Goal: Task Accomplishment & Management: Use online tool/utility

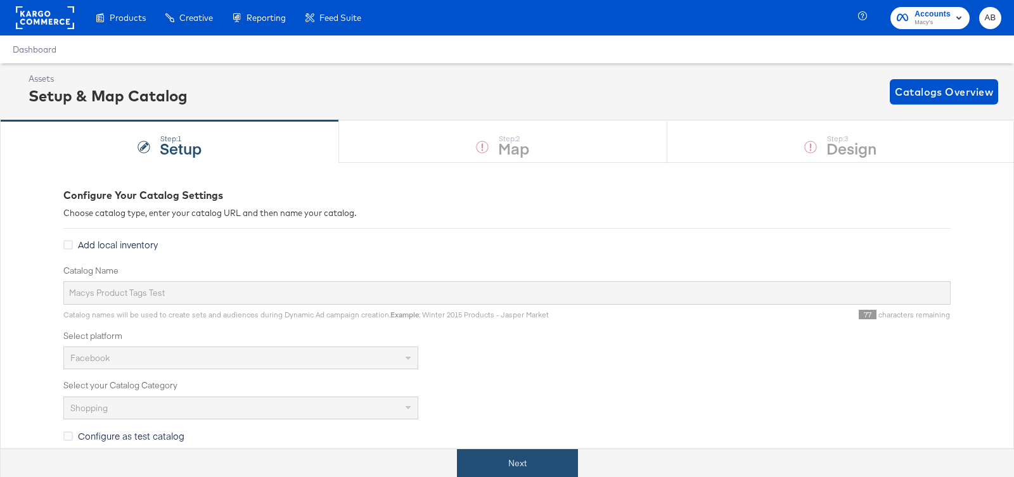
click at [518, 461] on button "Next" at bounding box center [517, 463] width 121 height 29
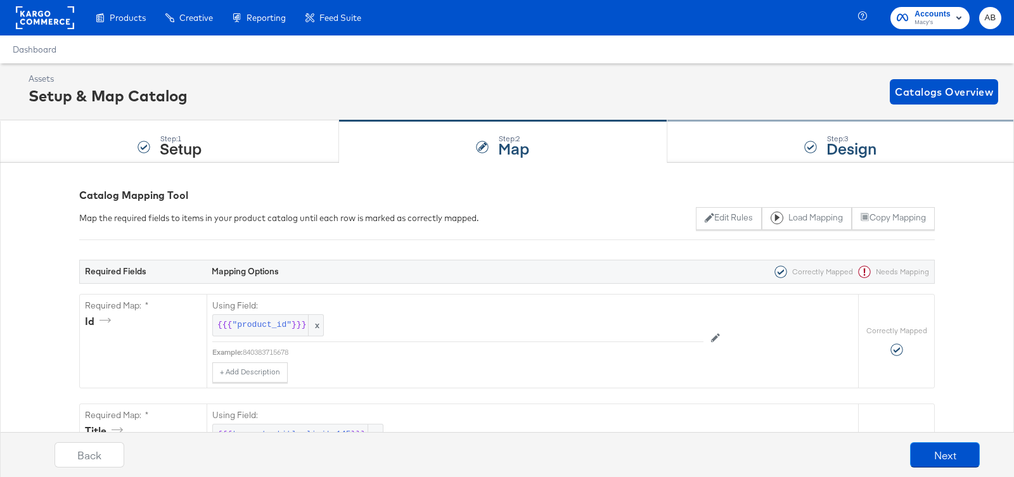
click at [764, 128] on div "Step: 3 Design" at bounding box center [840, 142] width 347 height 42
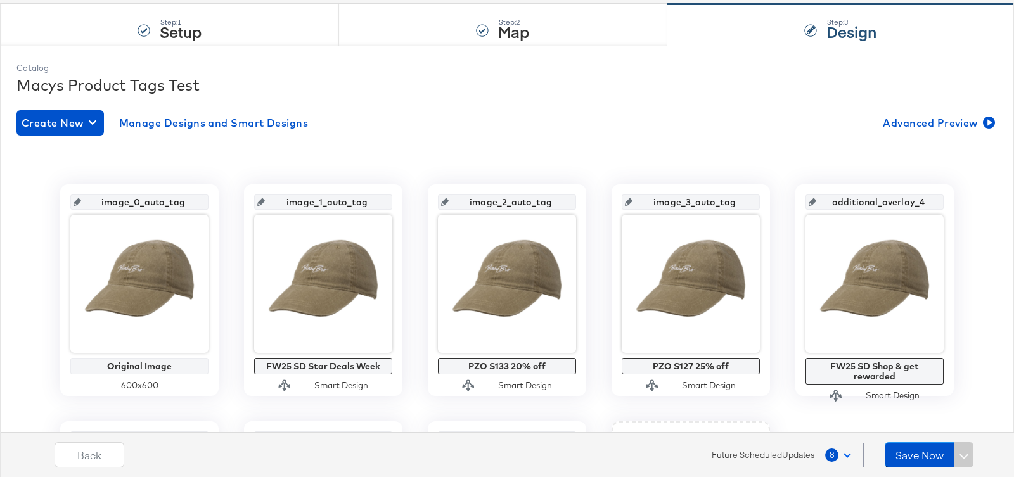
scroll to position [170, 0]
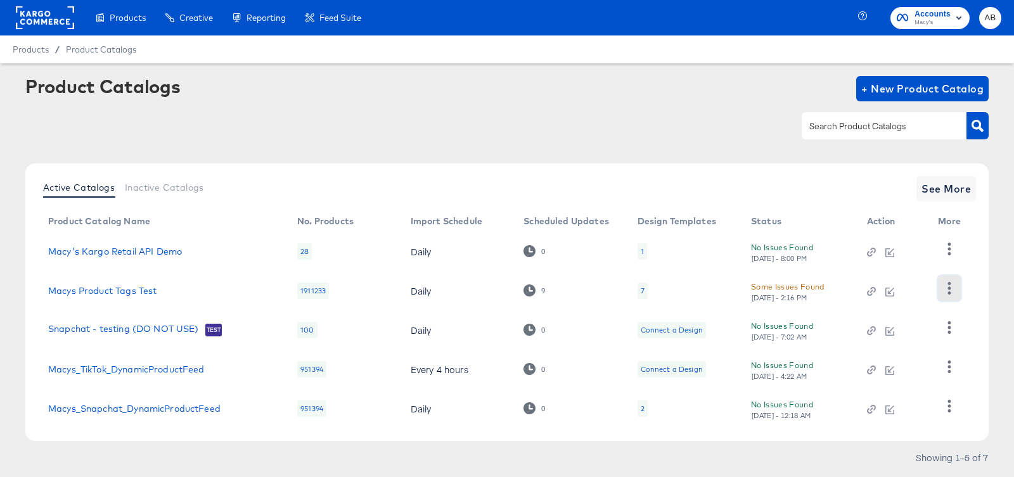
click at [949, 291] on icon "button" at bounding box center [949, 288] width 3 height 12
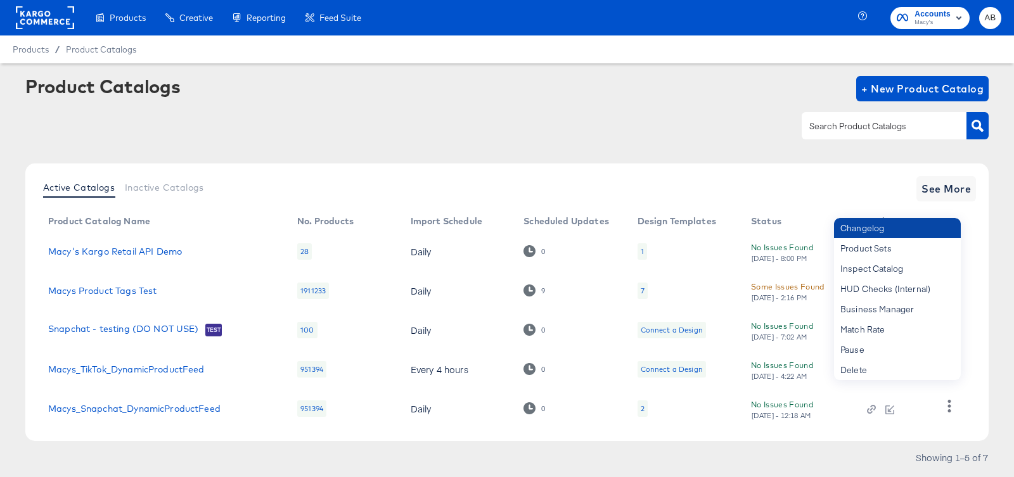
click at [896, 234] on div "Changelog" at bounding box center [897, 228] width 127 height 20
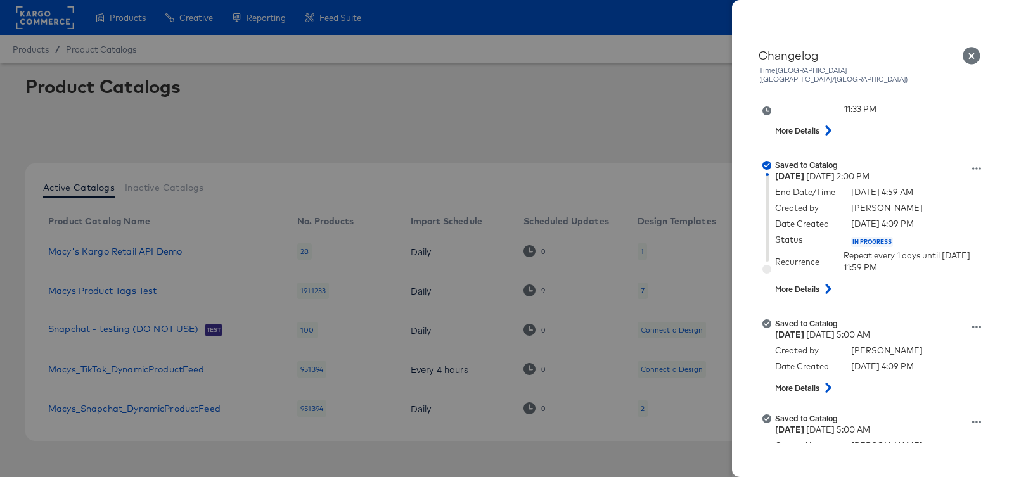
scroll to position [838, 0]
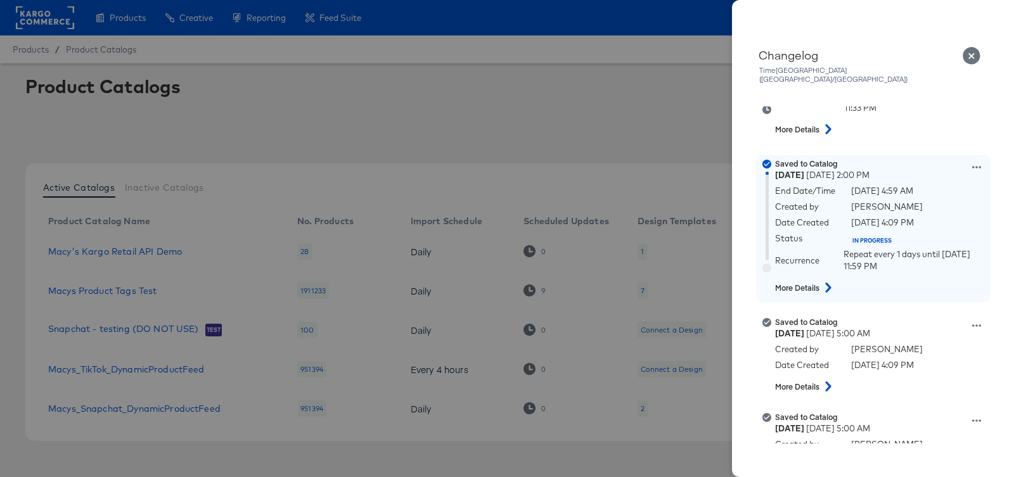
click at [830, 283] on icon at bounding box center [828, 288] width 15 height 10
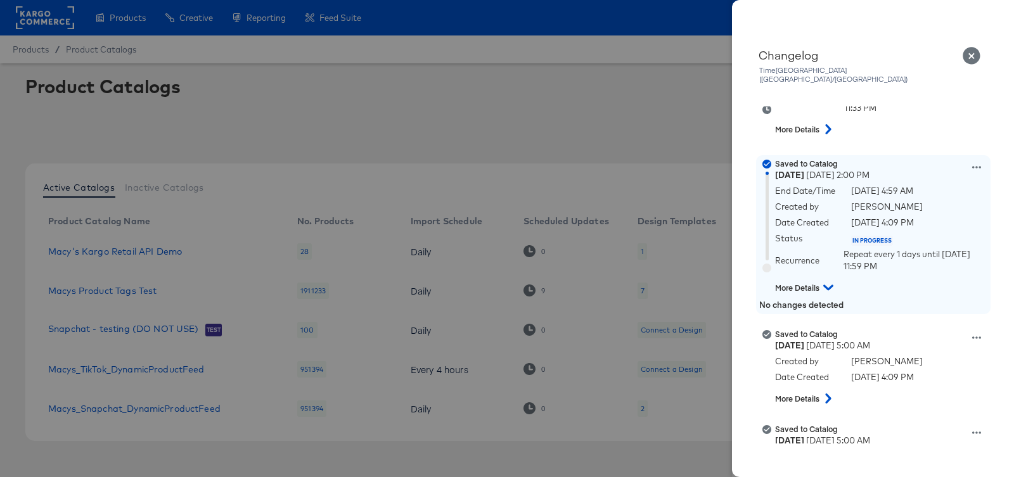
click at [830, 280] on icon at bounding box center [828, 287] width 10 height 15
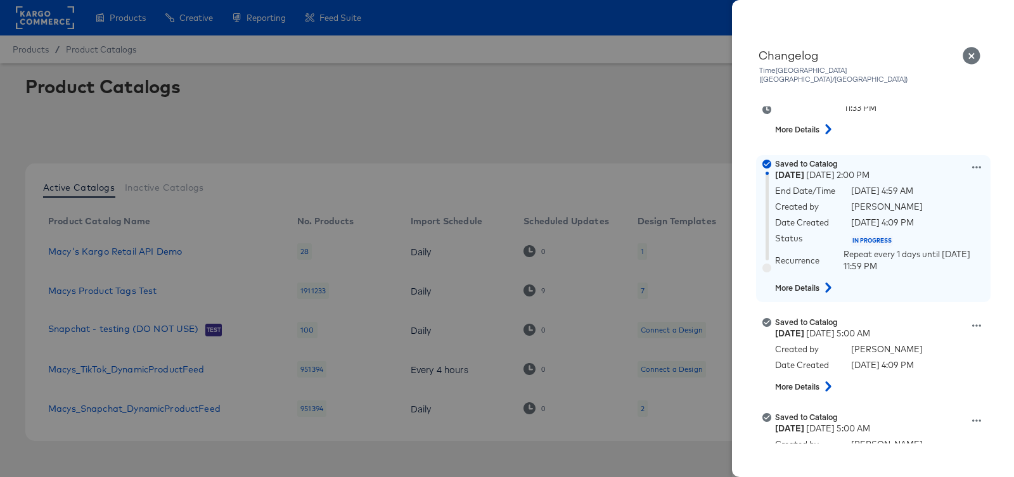
click at [972, 163] on icon at bounding box center [976, 167] width 9 height 9
click at [925, 129] on button "View this version" at bounding box center [917, 136] width 127 height 18
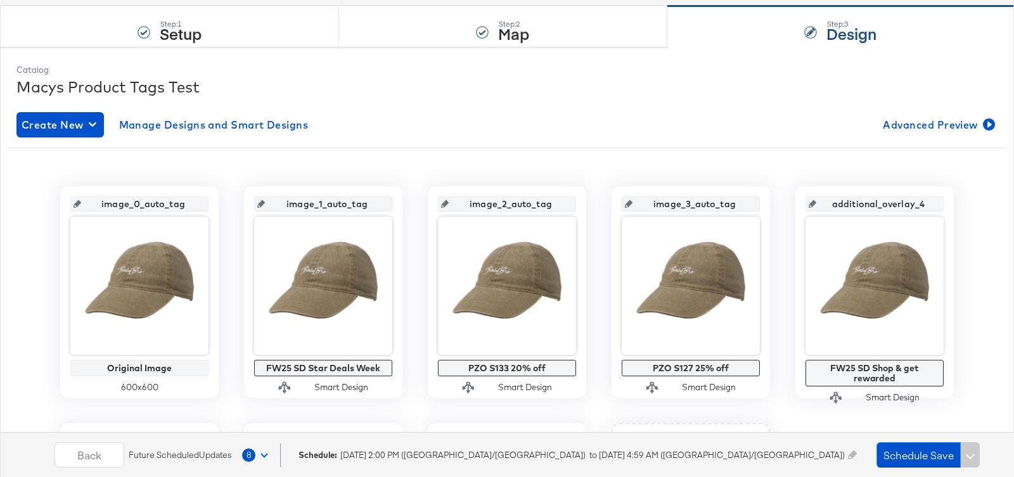
scroll to position [162, 0]
click at [73, 452] on button "Back" at bounding box center [89, 454] width 70 height 25
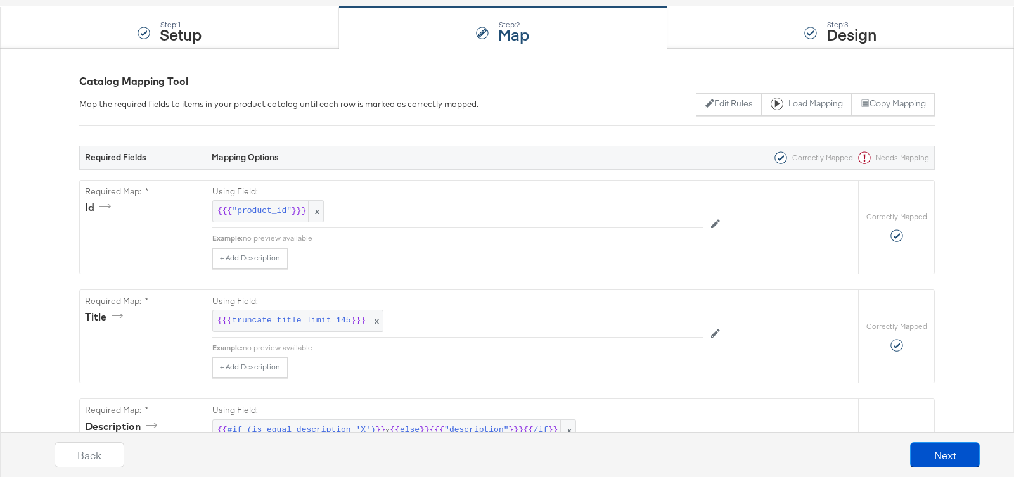
scroll to position [0, 0]
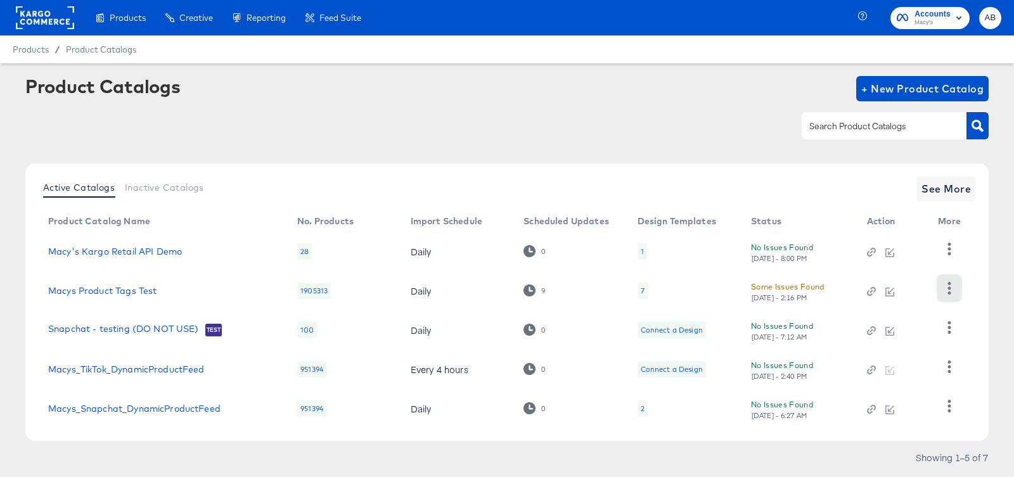
click at [949, 288] on icon "button" at bounding box center [949, 288] width 3 height 12
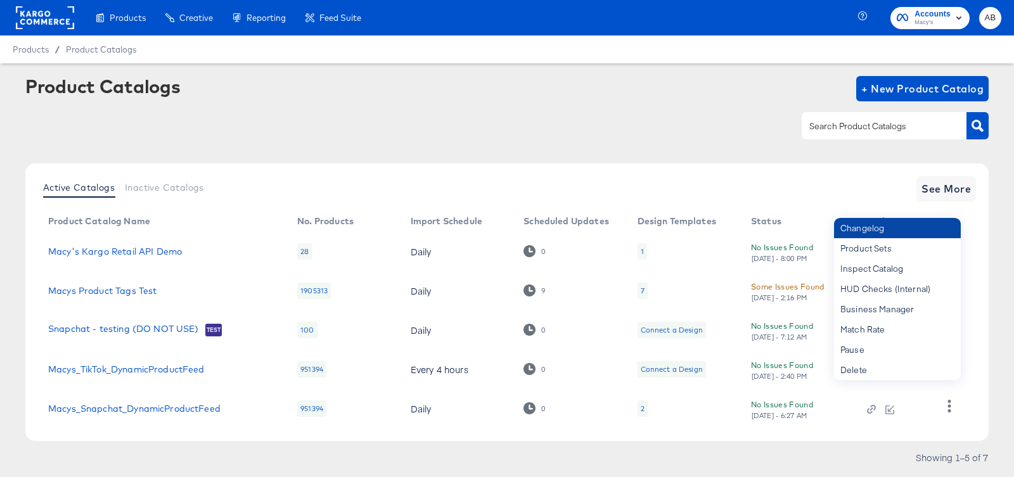
click at [907, 221] on div "Changelog" at bounding box center [897, 228] width 127 height 20
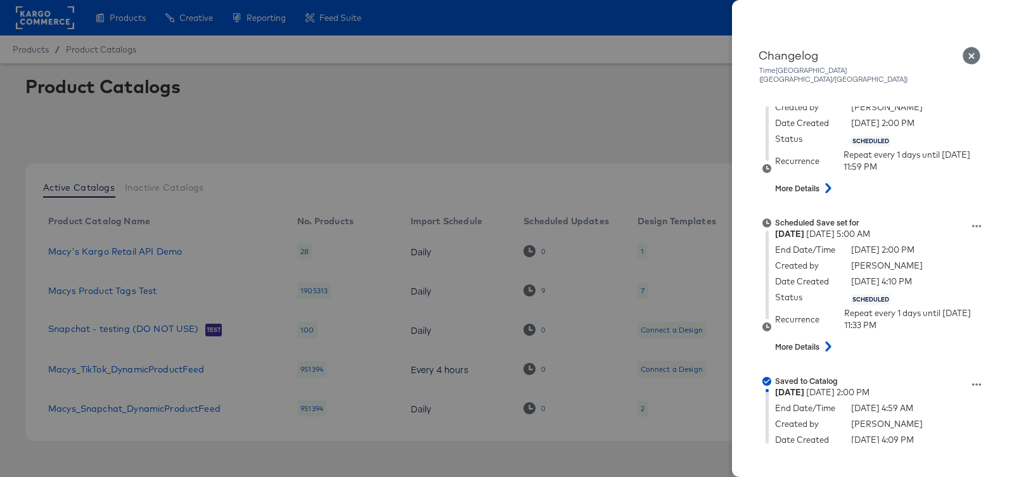
scroll to position [722, 0]
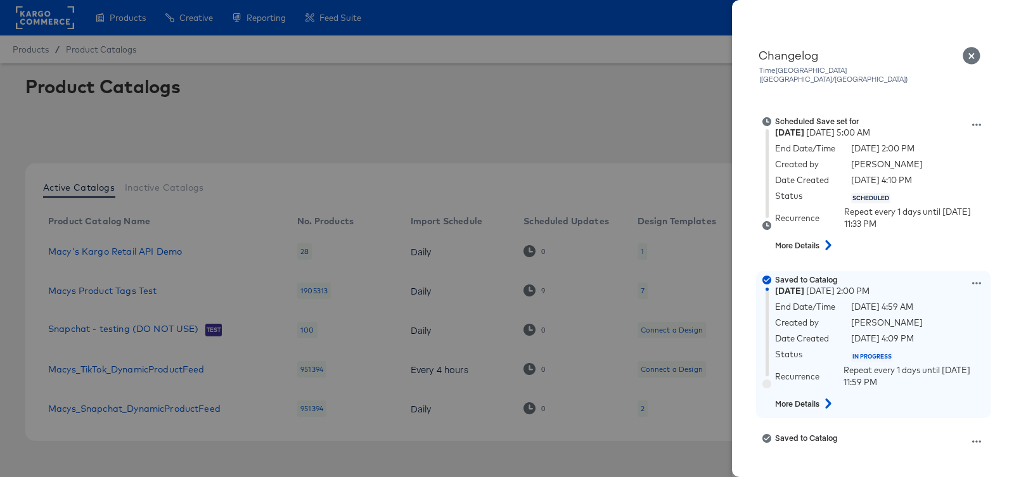
click at [976, 279] on icon at bounding box center [976, 283] width 9 height 9
click at [952, 261] on button "Edit scheduled version" at bounding box center [917, 270] width 127 height 18
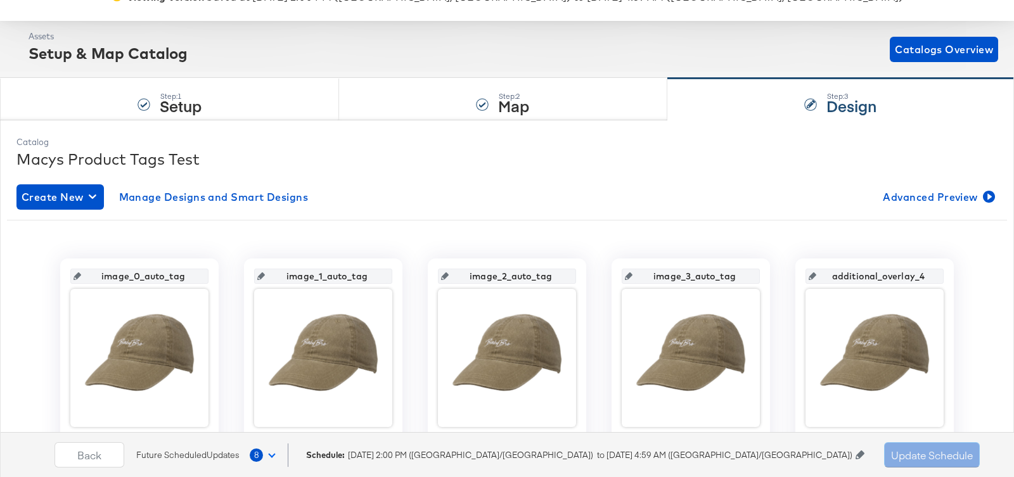
scroll to position [138, 0]
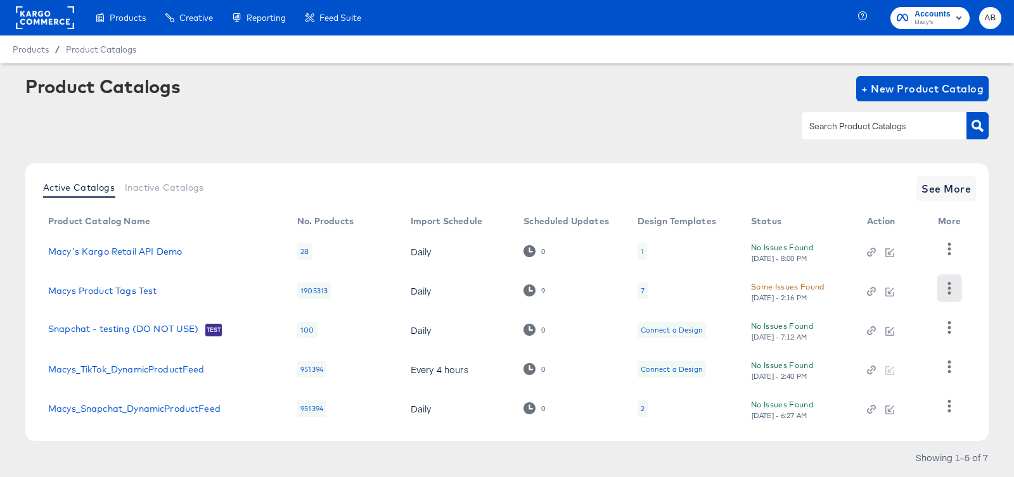
click at [949, 293] on icon "button" at bounding box center [949, 288] width 3 height 12
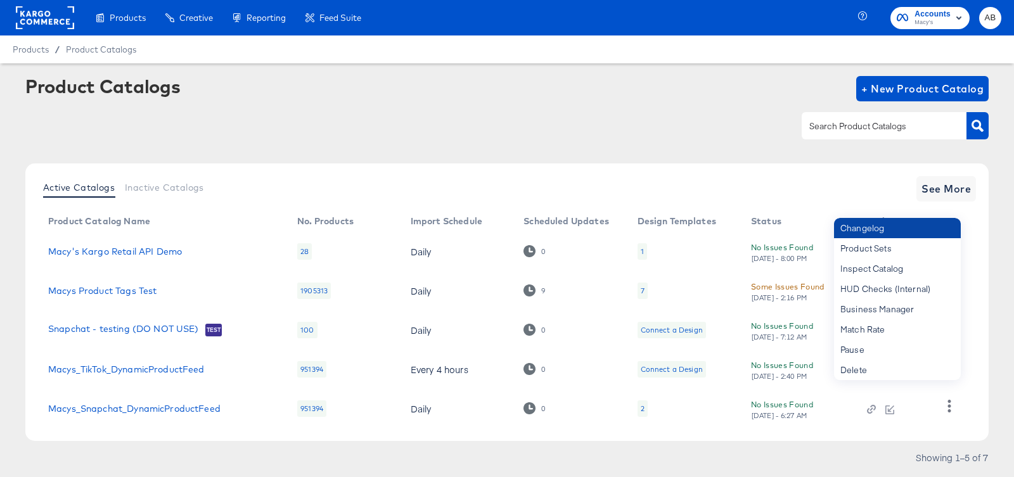
click at [925, 231] on div "Changelog" at bounding box center [897, 228] width 127 height 20
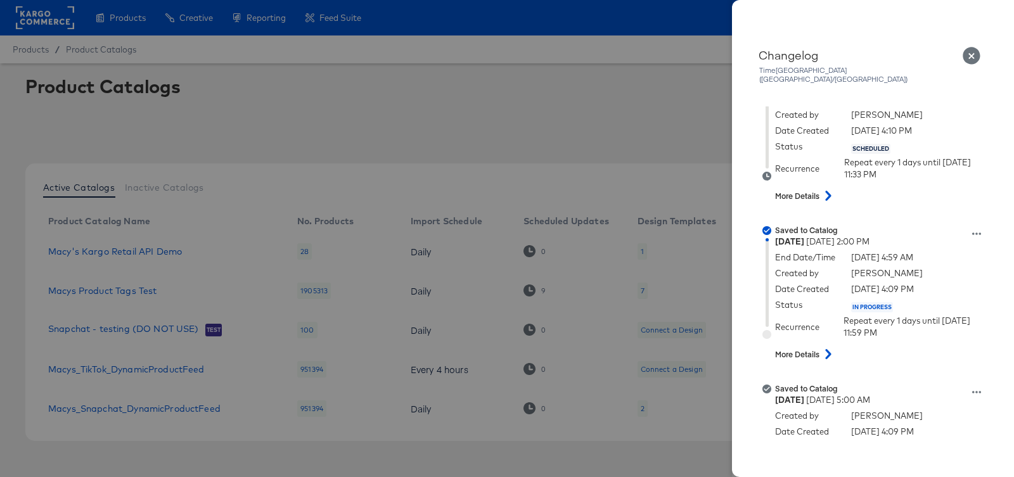
scroll to position [810, 0]
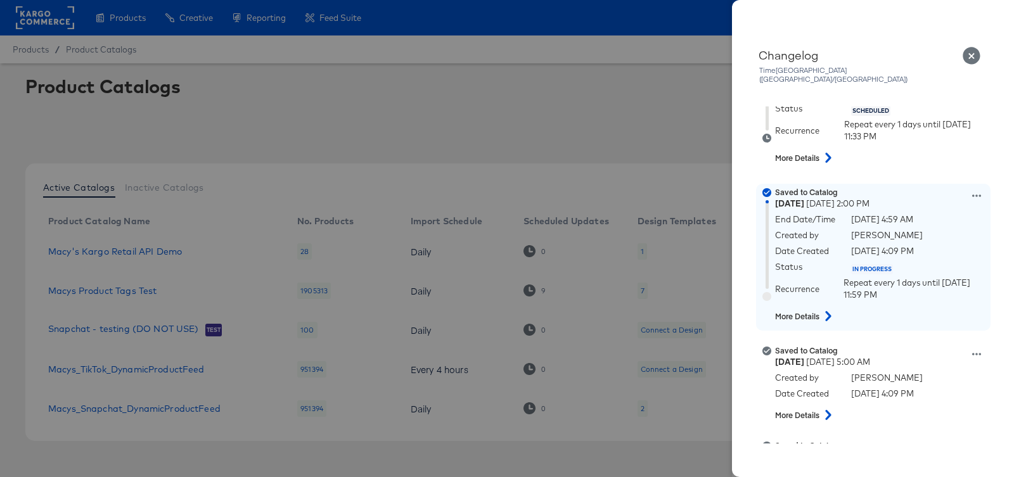
click at [975, 195] on icon at bounding box center [976, 196] width 9 height 3
click at [925, 291] on div "Repeat every 1 days until [DATE] 11:59 PM" at bounding box center [915, 288] width 144 height 23
click at [977, 191] on icon at bounding box center [976, 195] width 9 height 9
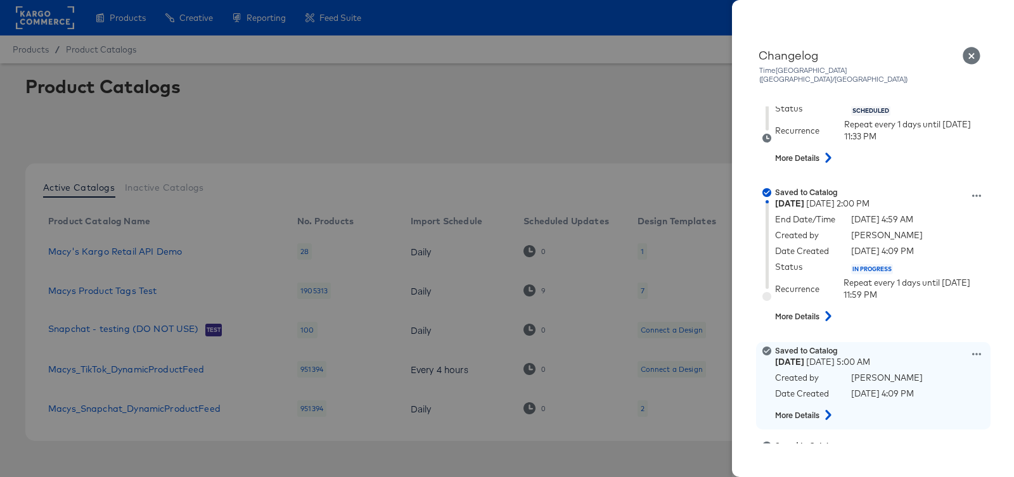
click at [976, 350] on icon at bounding box center [976, 354] width 9 height 9
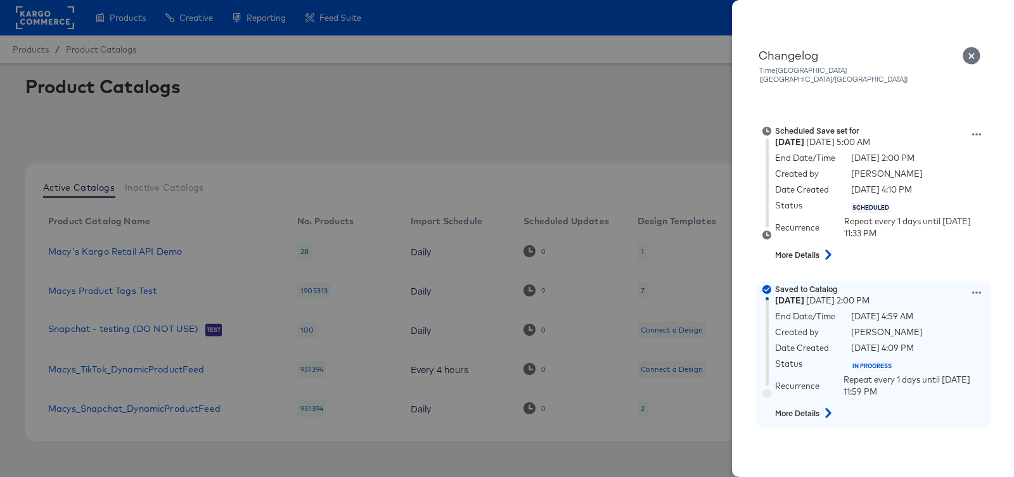
scroll to position [686, 0]
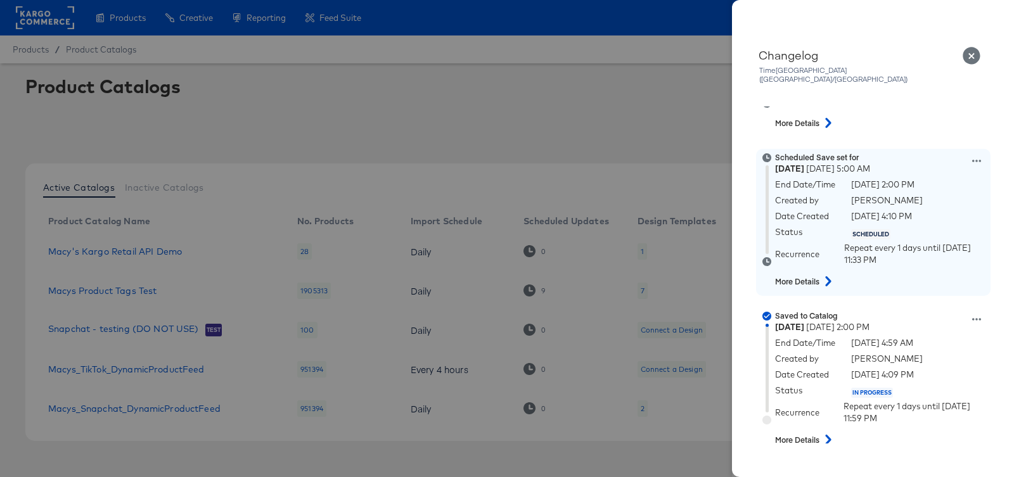
click at [975, 157] on icon at bounding box center [976, 161] width 9 height 9
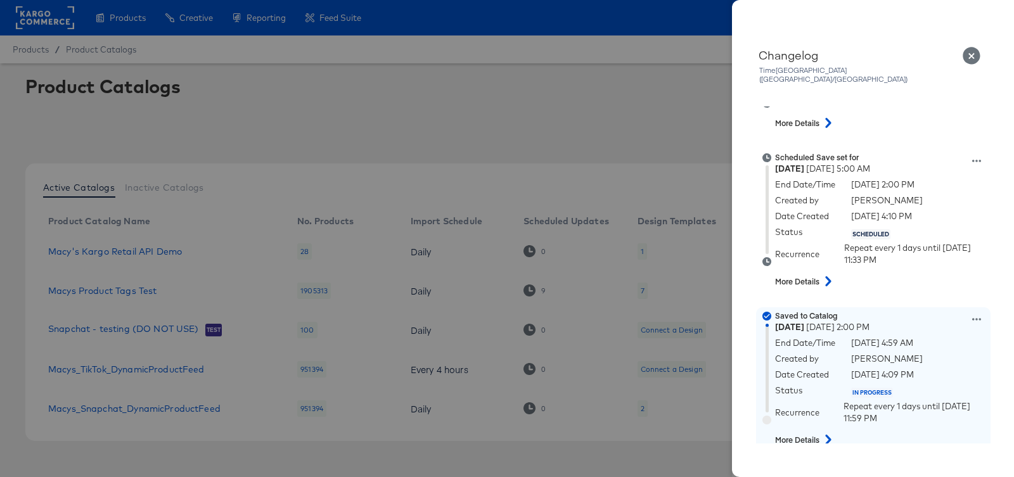
click at [971, 311] on div "Saved to Catalog [DATE] 2:00 PM End Date/Time [DATE] 4:59 AM Created by [PERSON…" at bounding box center [889, 381] width 228 height 141
click at [976, 315] on icon at bounding box center [976, 319] width 9 height 9
click at [947, 299] on button "Edit scheduled version" at bounding box center [917, 306] width 127 height 18
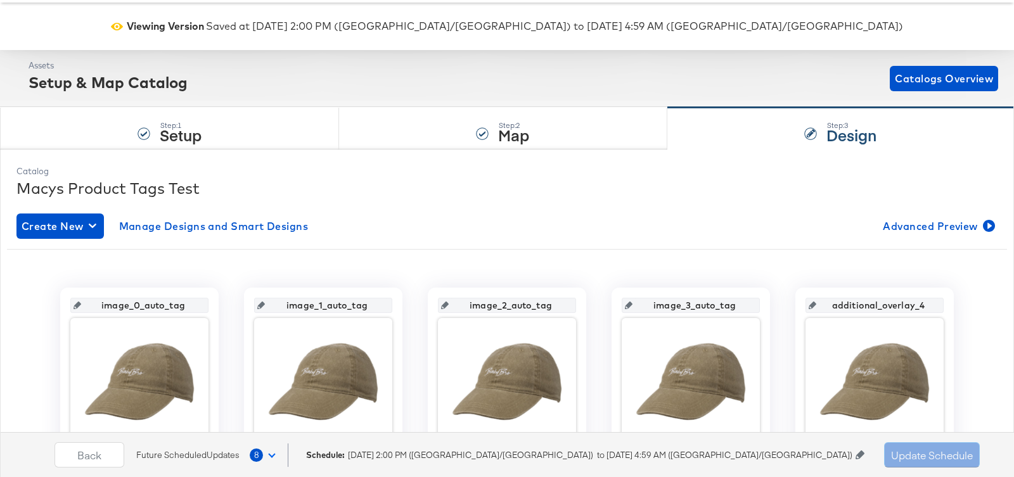
scroll to position [74, 0]
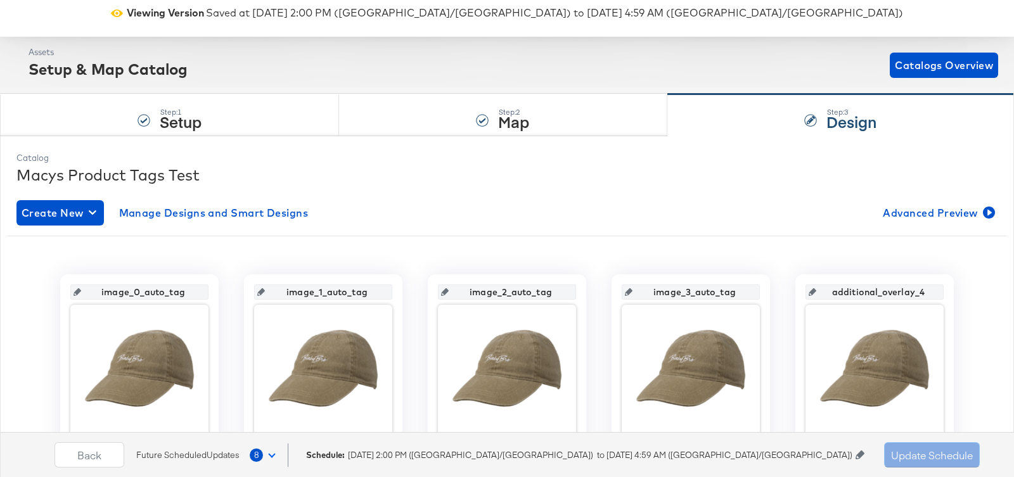
click at [855, 454] on icon at bounding box center [859, 455] width 9 height 9
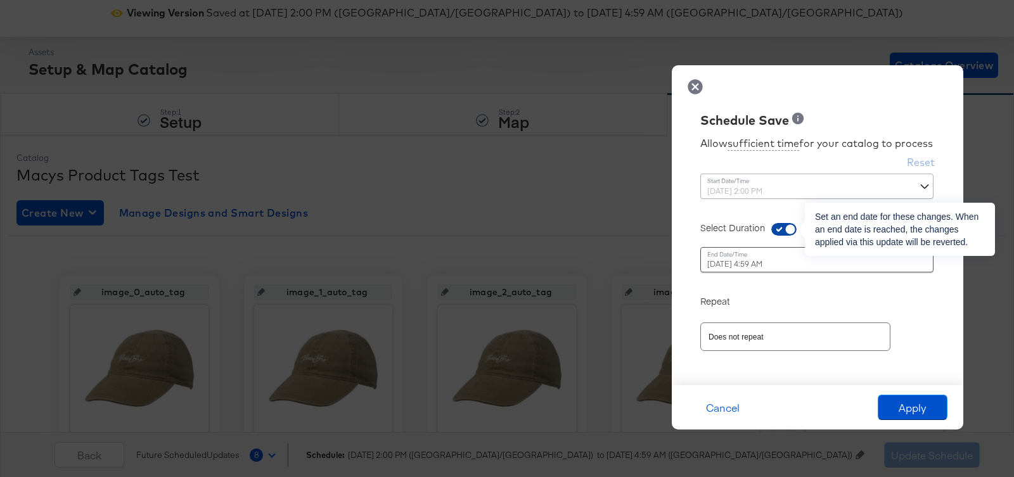
click at [788, 231] on input "checkbox" at bounding box center [790, 232] width 38 height 13
checkbox input "false"
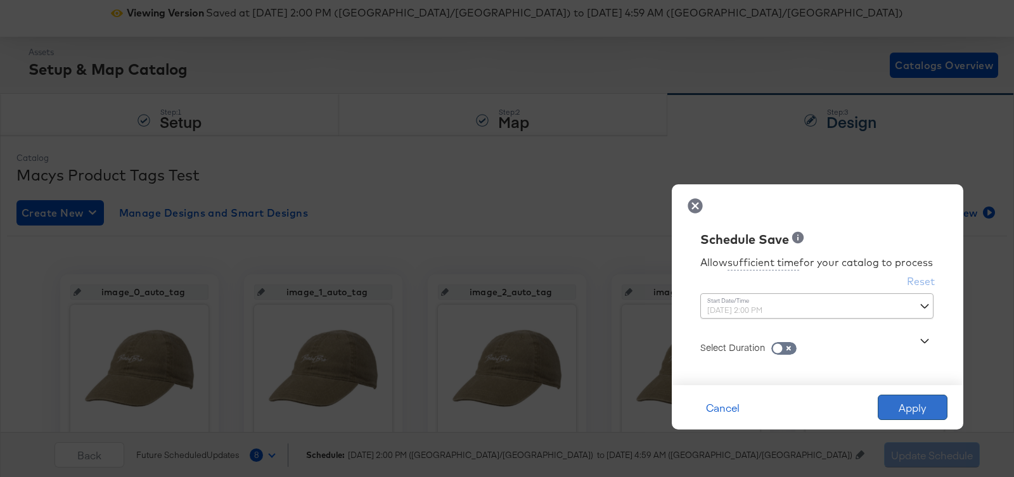
click at [892, 406] on button "Apply" at bounding box center [913, 407] width 70 height 25
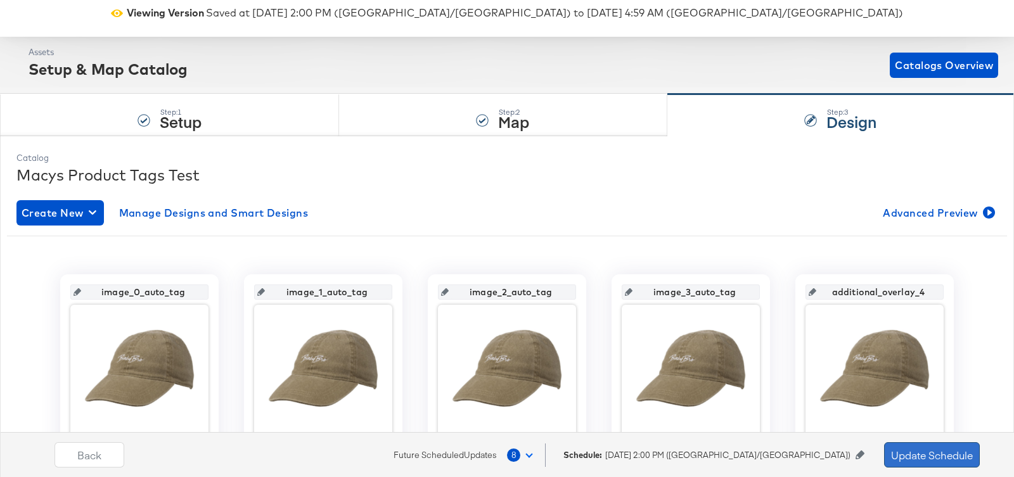
click at [906, 455] on button "Update Schedule" at bounding box center [932, 454] width 96 height 25
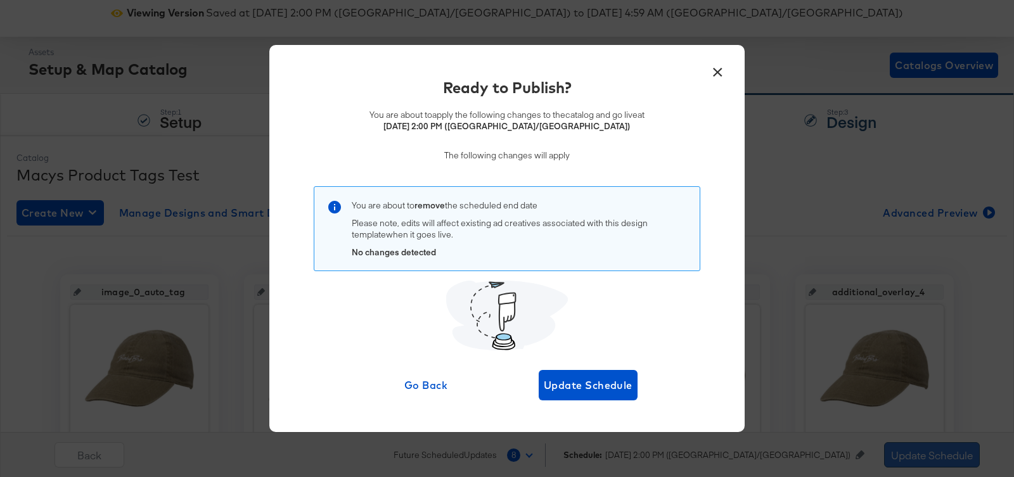
scroll to position [0, 0]
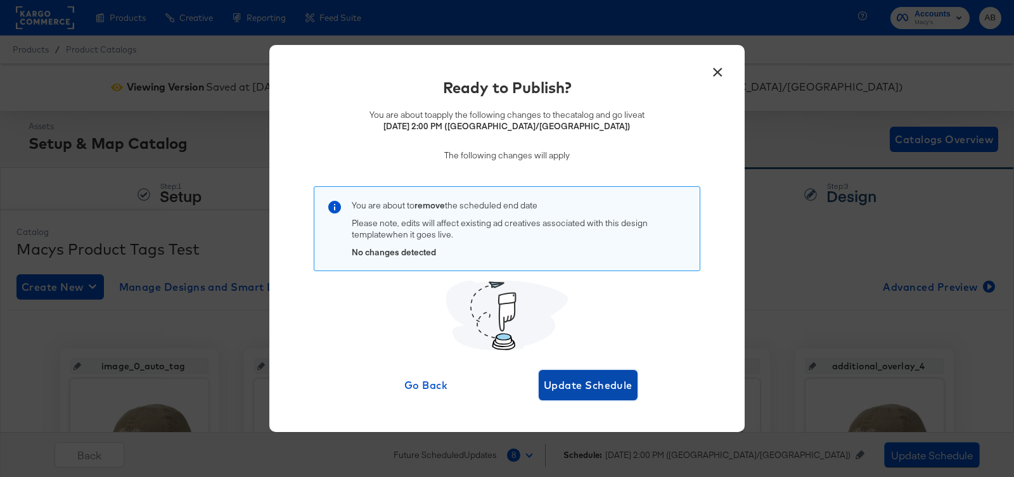
click at [594, 375] on button "Update Schedule" at bounding box center [588, 385] width 99 height 30
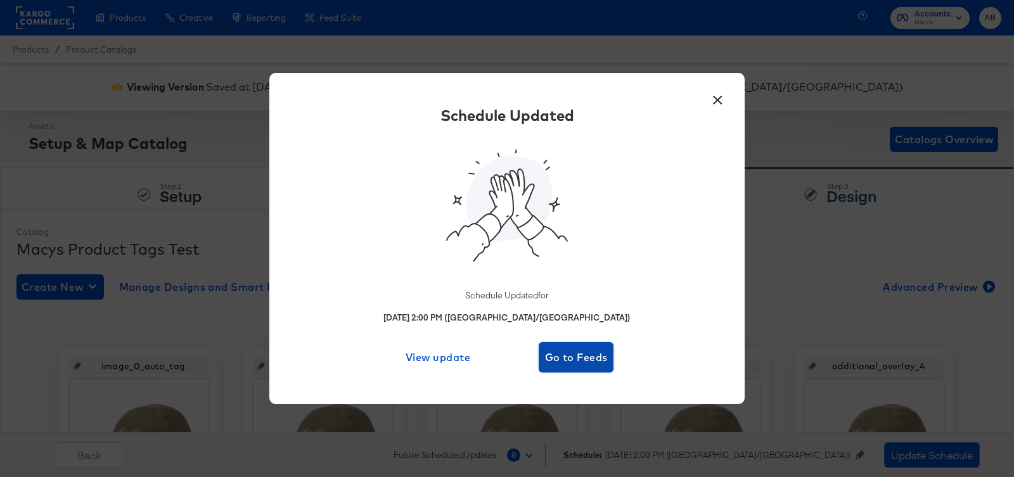
click at [565, 360] on span "Go to Feeds" at bounding box center [576, 358] width 65 height 18
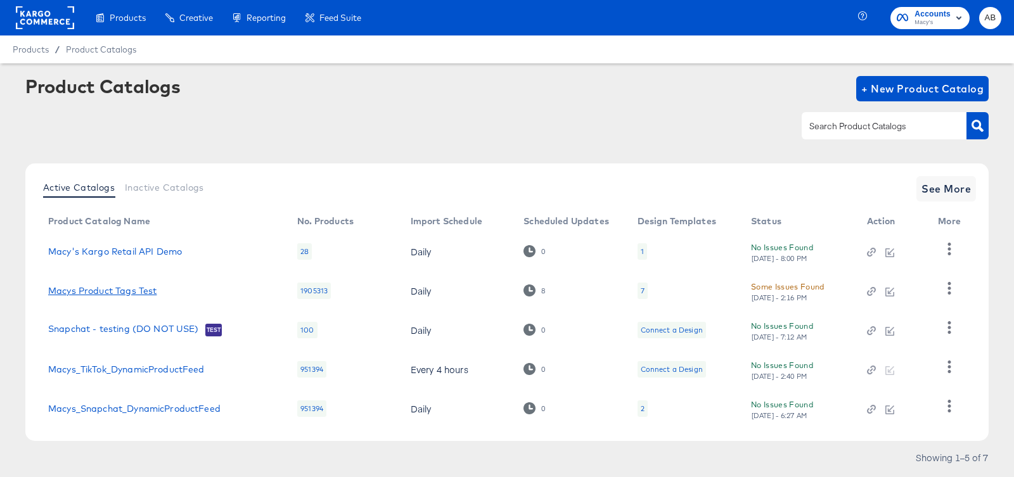
click at [90, 292] on link "Macys Product Tags Test" at bounding box center [102, 291] width 108 height 10
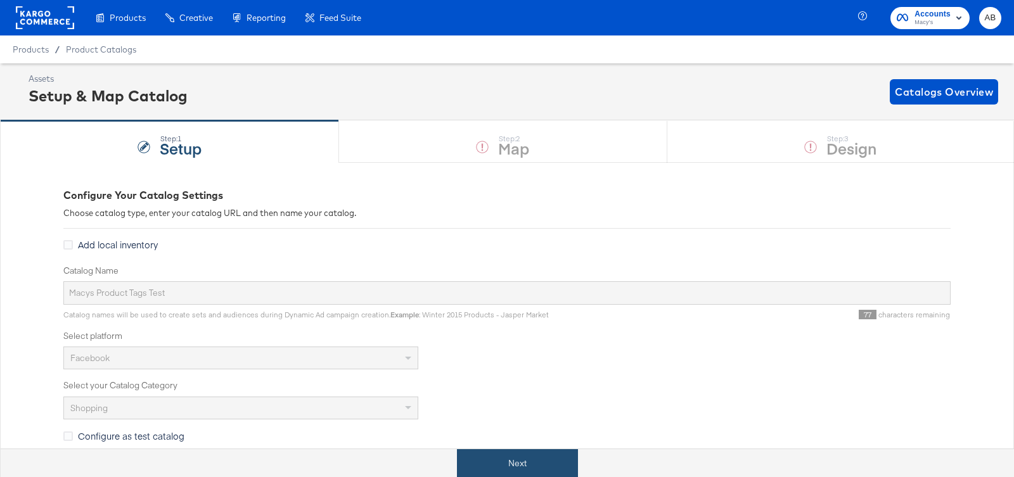
click at [525, 463] on button "Next" at bounding box center [517, 463] width 121 height 29
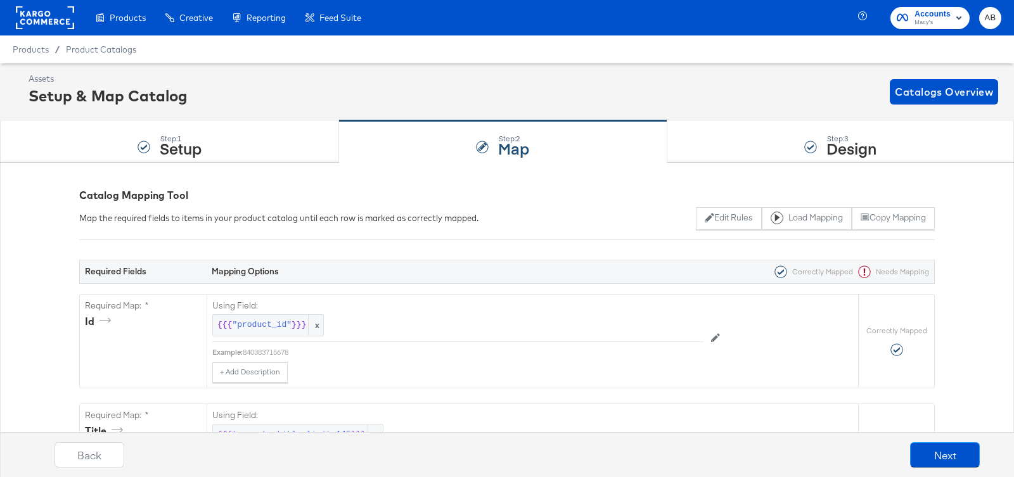
click at [749, 158] on div "Step: 3 Design" at bounding box center [840, 142] width 347 height 42
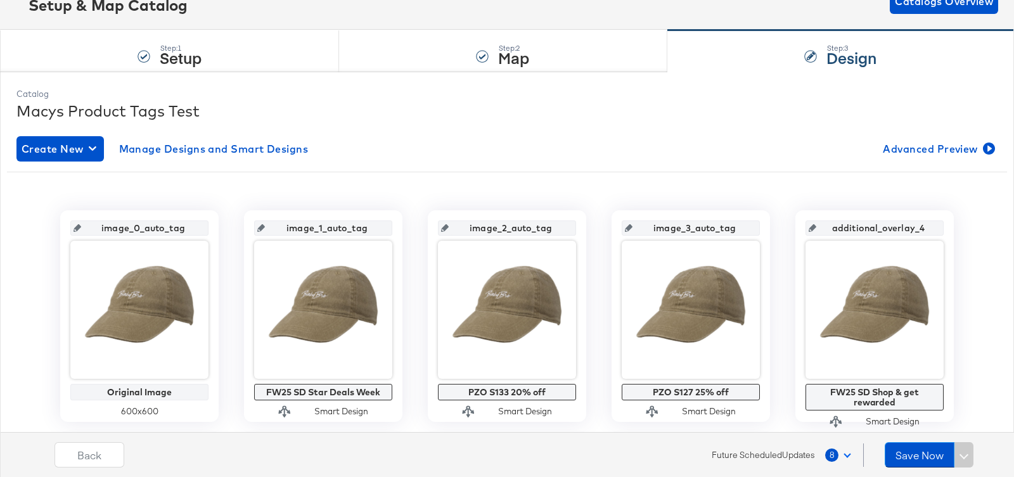
scroll to position [105, 0]
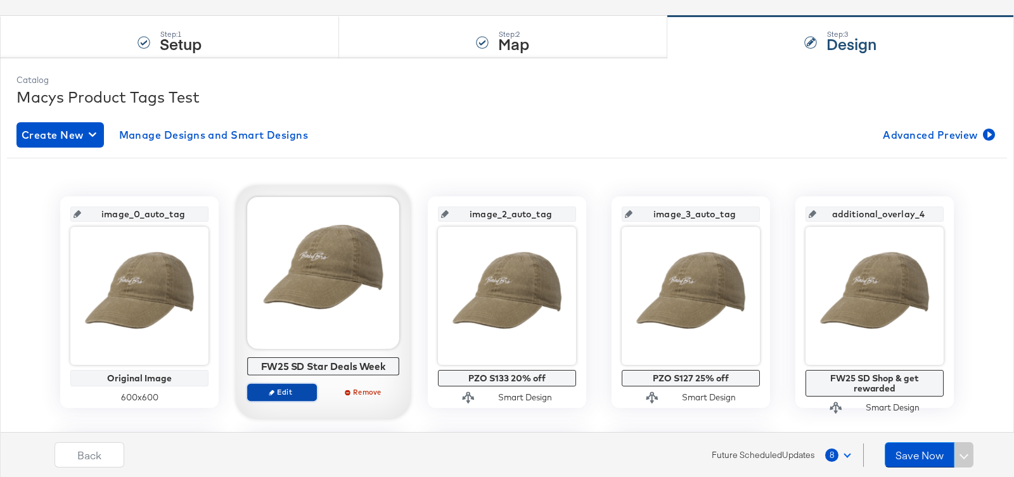
click at [280, 387] on span "Edit" at bounding box center [282, 392] width 58 height 10
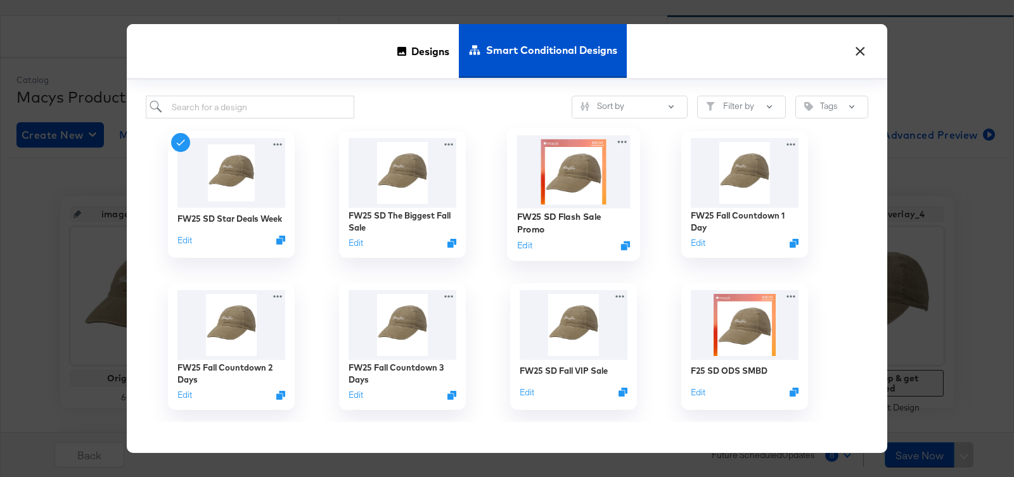
click at [568, 176] on img at bounding box center [573, 172] width 113 height 73
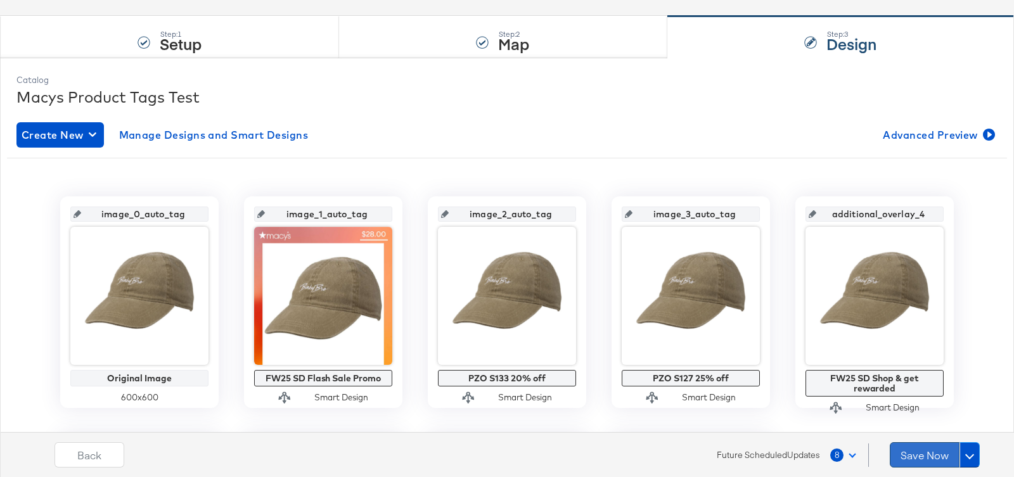
click at [928, 454] on button "Save Now" at bounding box center [925, 454] width 70 height 25
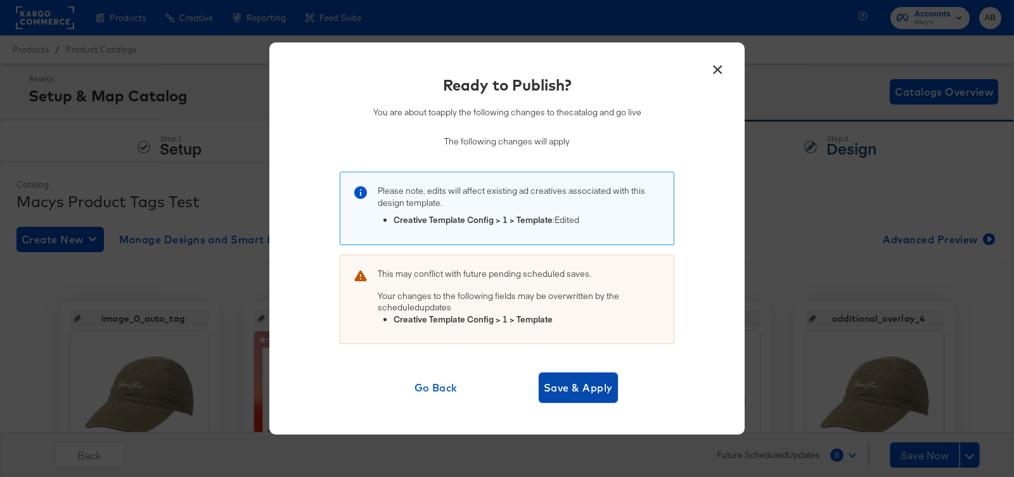
click at [600, 383] on span "Save & Apply" at bounding box center [578, 388] width 69 height 18
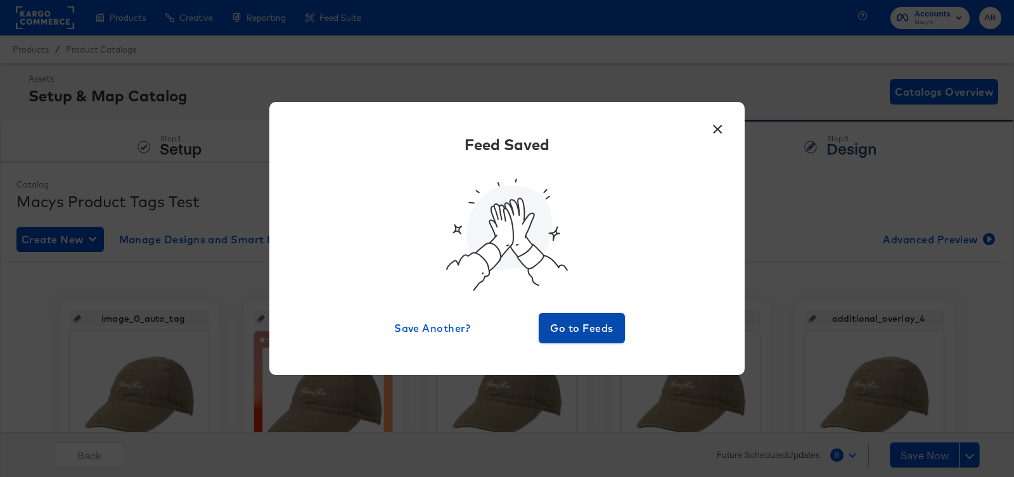
click at [582, 341] on button "Go to Feeds" at bounding box center [582, 328] width 86 height 30
